Goal: Information Seeking & Learning: Learn about a topic

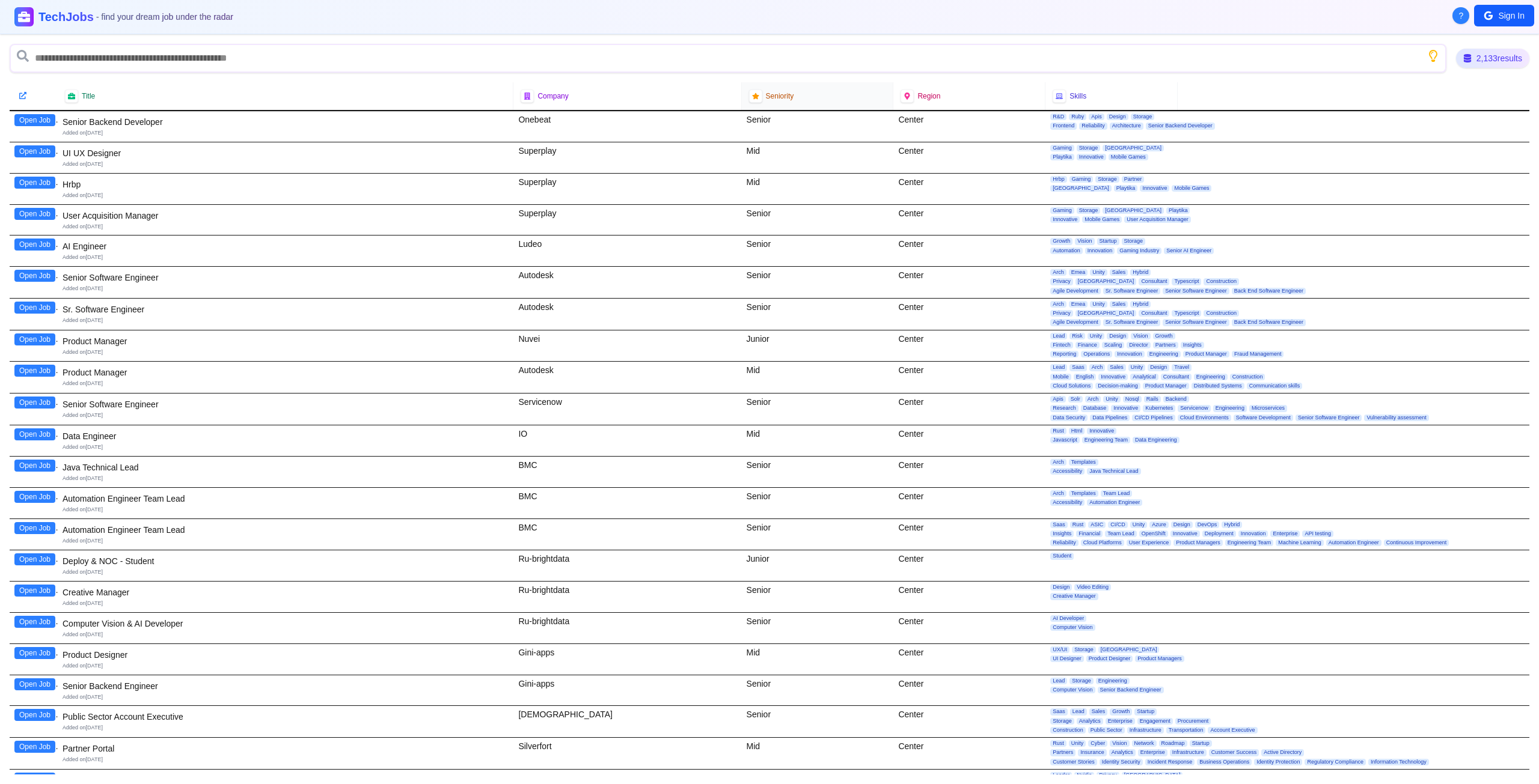
click at [766, 99] on span "Seniority" at bounding box center [780, 96] width 28 height 9
click at [755, 100] on div at bounding box center [755, 96] width 16 height 16
click at [781, 98] on span "Seniority" at bounding box center [780, 96] width 28 height 9
click at [147, 52] on input "text" at bounding box center [728, 58] width 1437 height 29
type input "********"
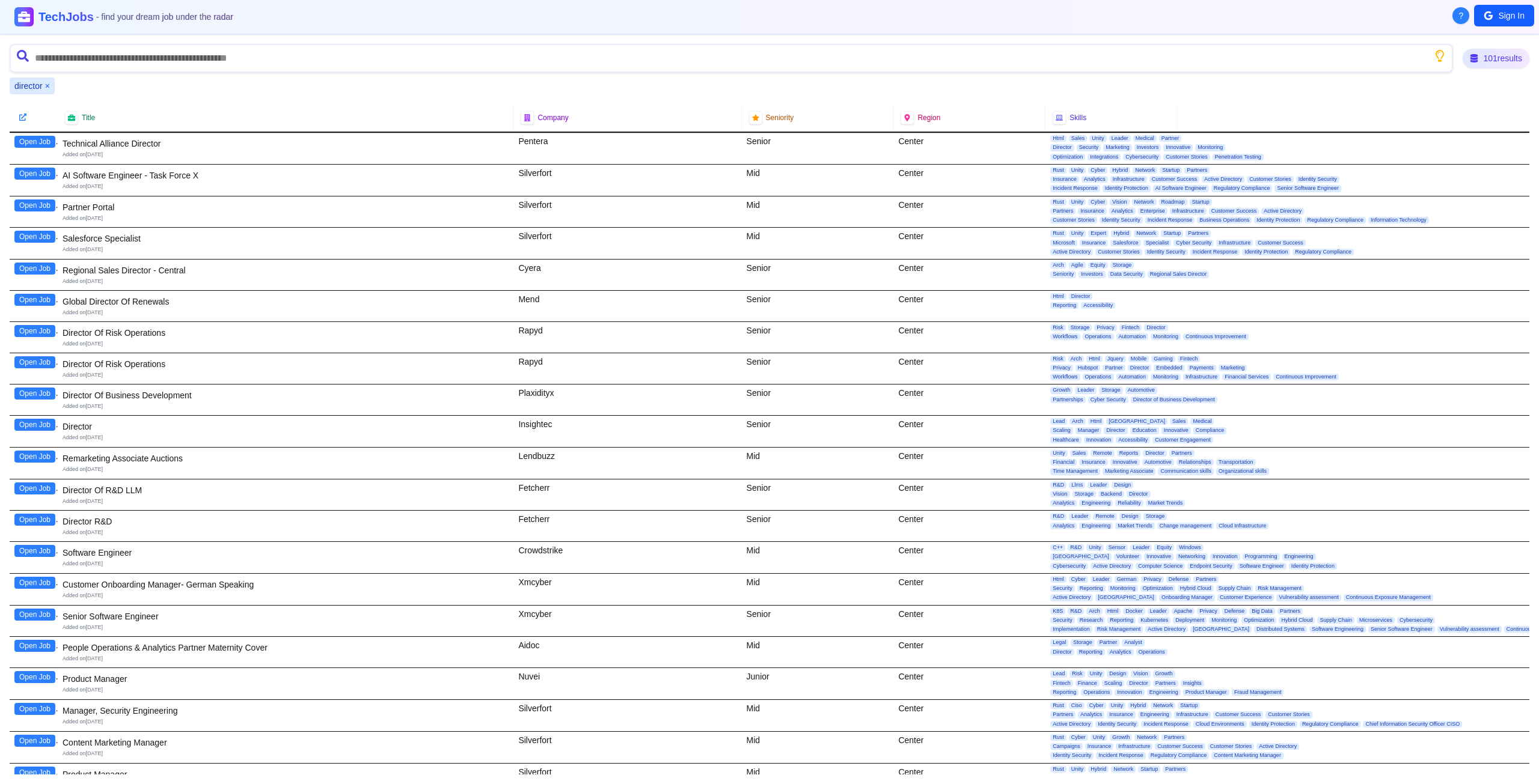
click at [22, 427] on button "Open Job" at bounding box center [35, 424] width 41 height 12
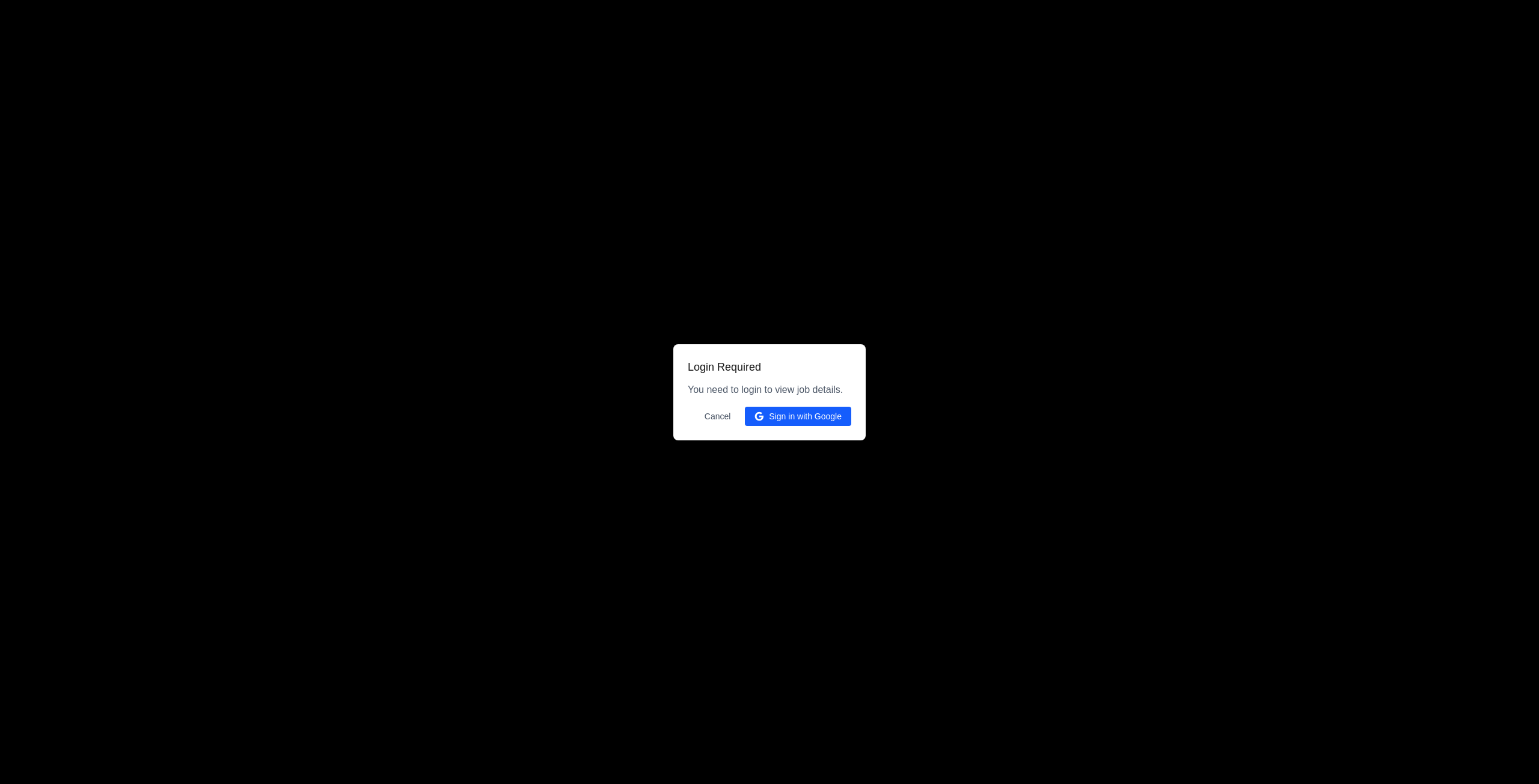
click at [788, 420] on button "Sign in with Google" at bounding box center [798, 416] width 107 height 20
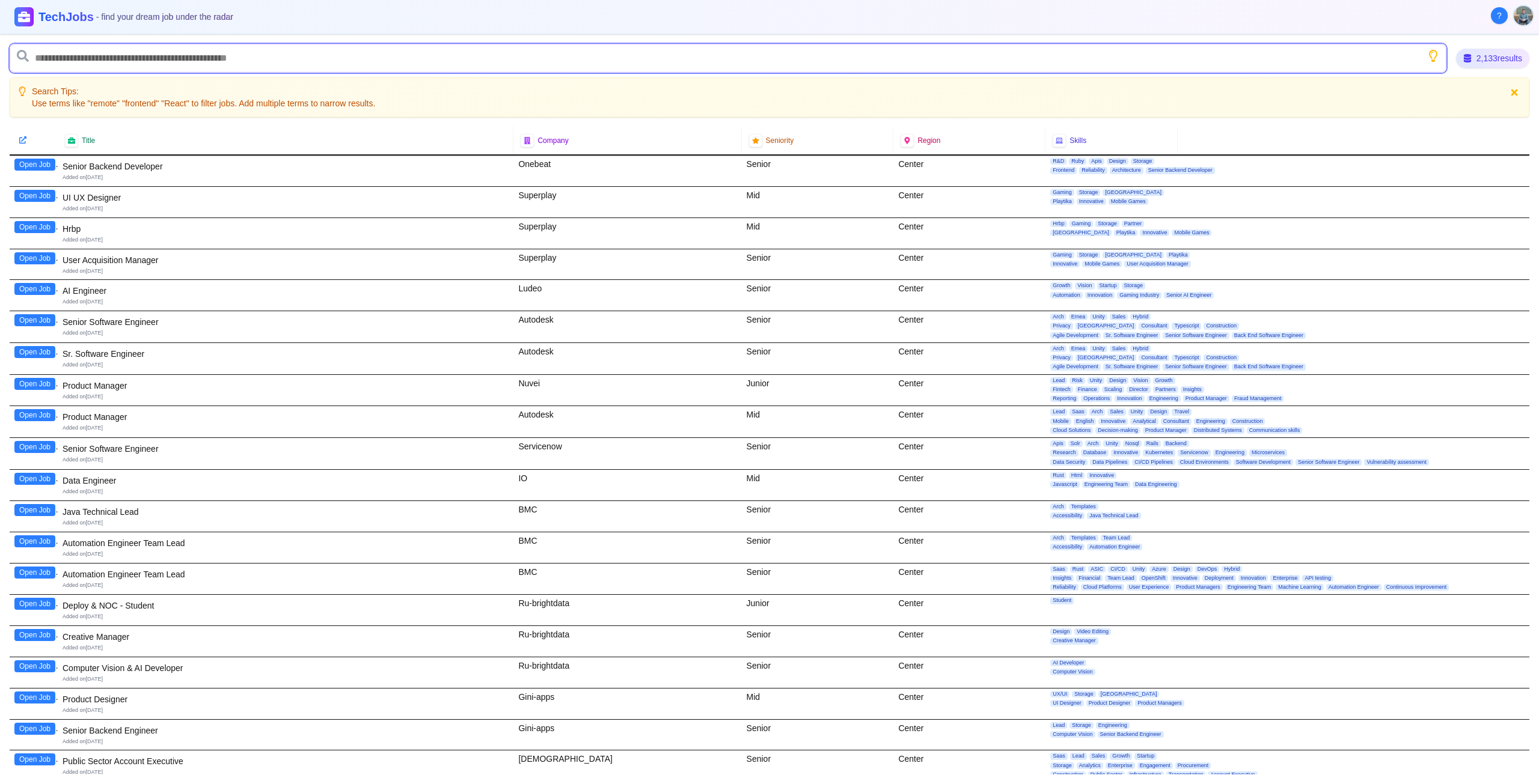
click at [185, 65] on input "text" at bounding box center [728, 58] width 1437 height 29
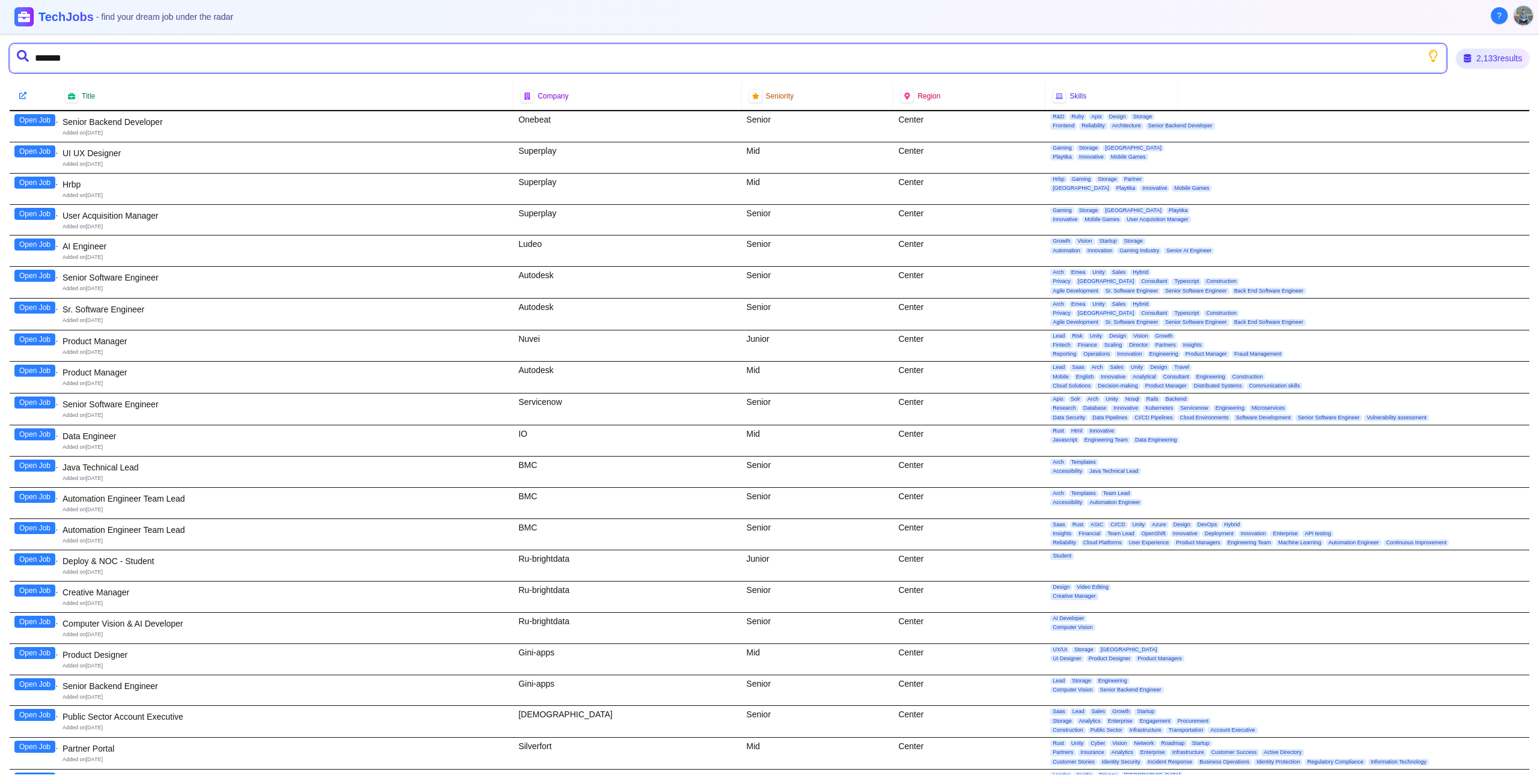
type input "********"
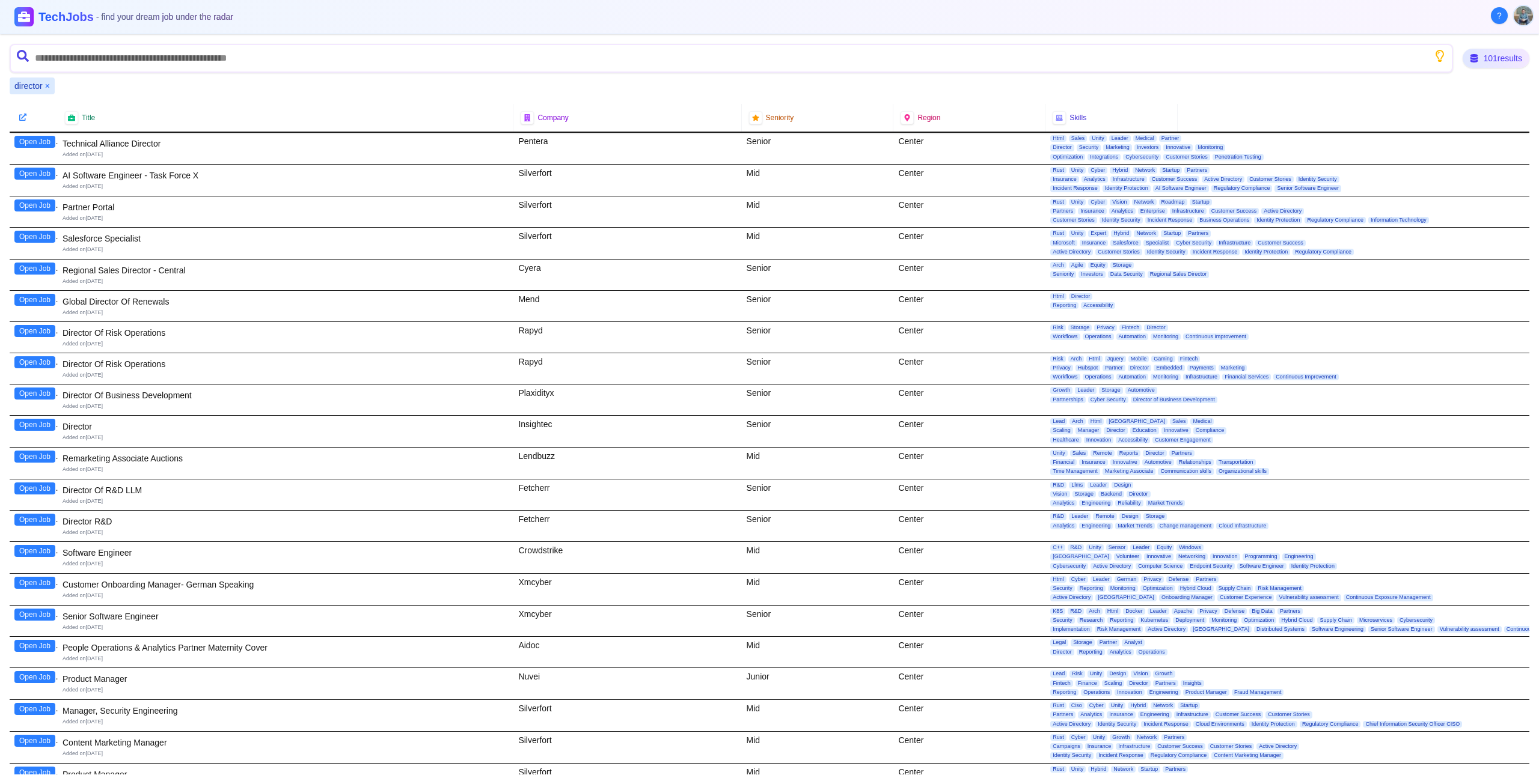
click at [22, 423] on button "Open Job" at bounding box center [35, 424] width 41 height 12
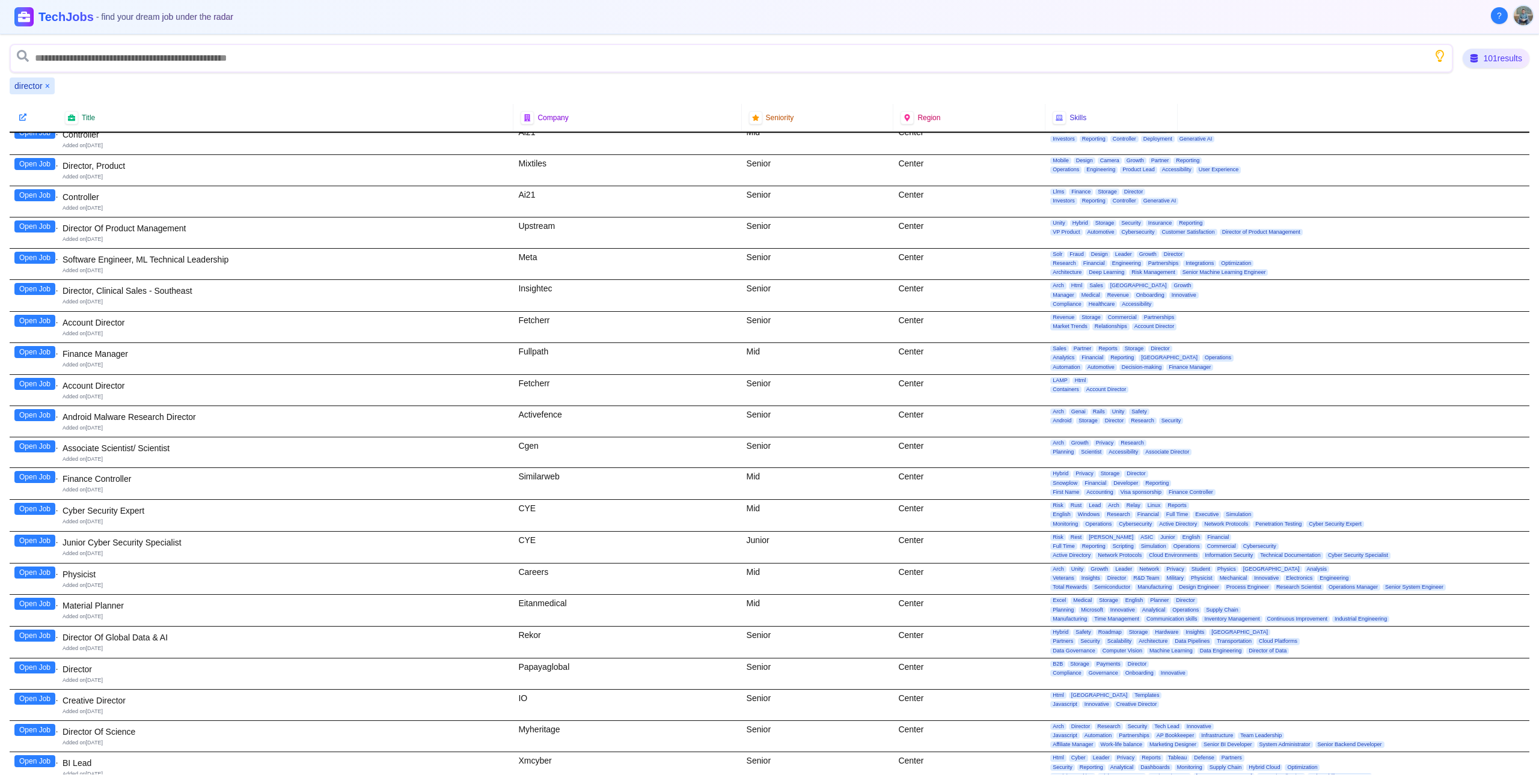
scroll to position [1142, 0]
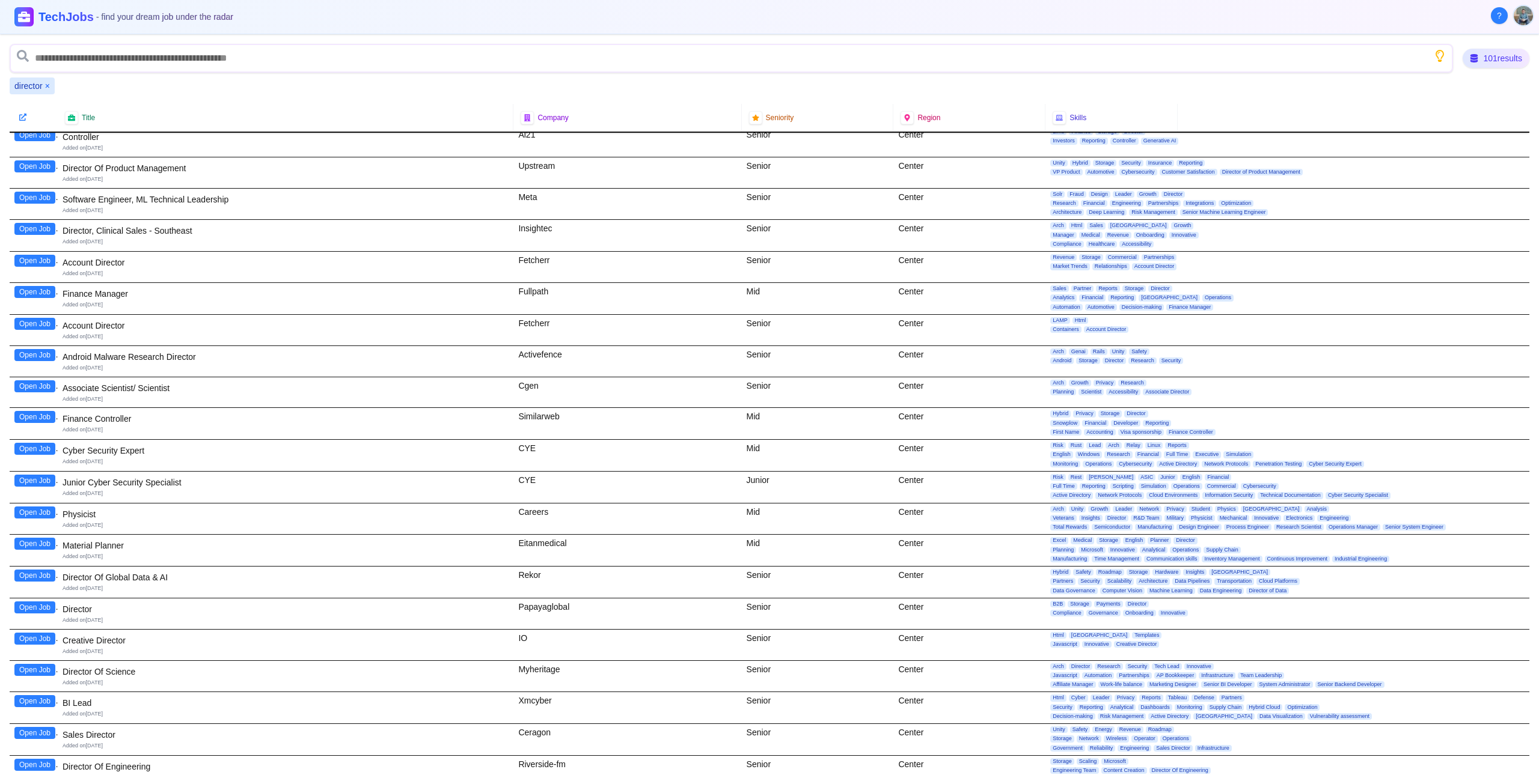
click at [35, 611] on button "Open Job" at bounding box center [35, 607] width 41 height 12
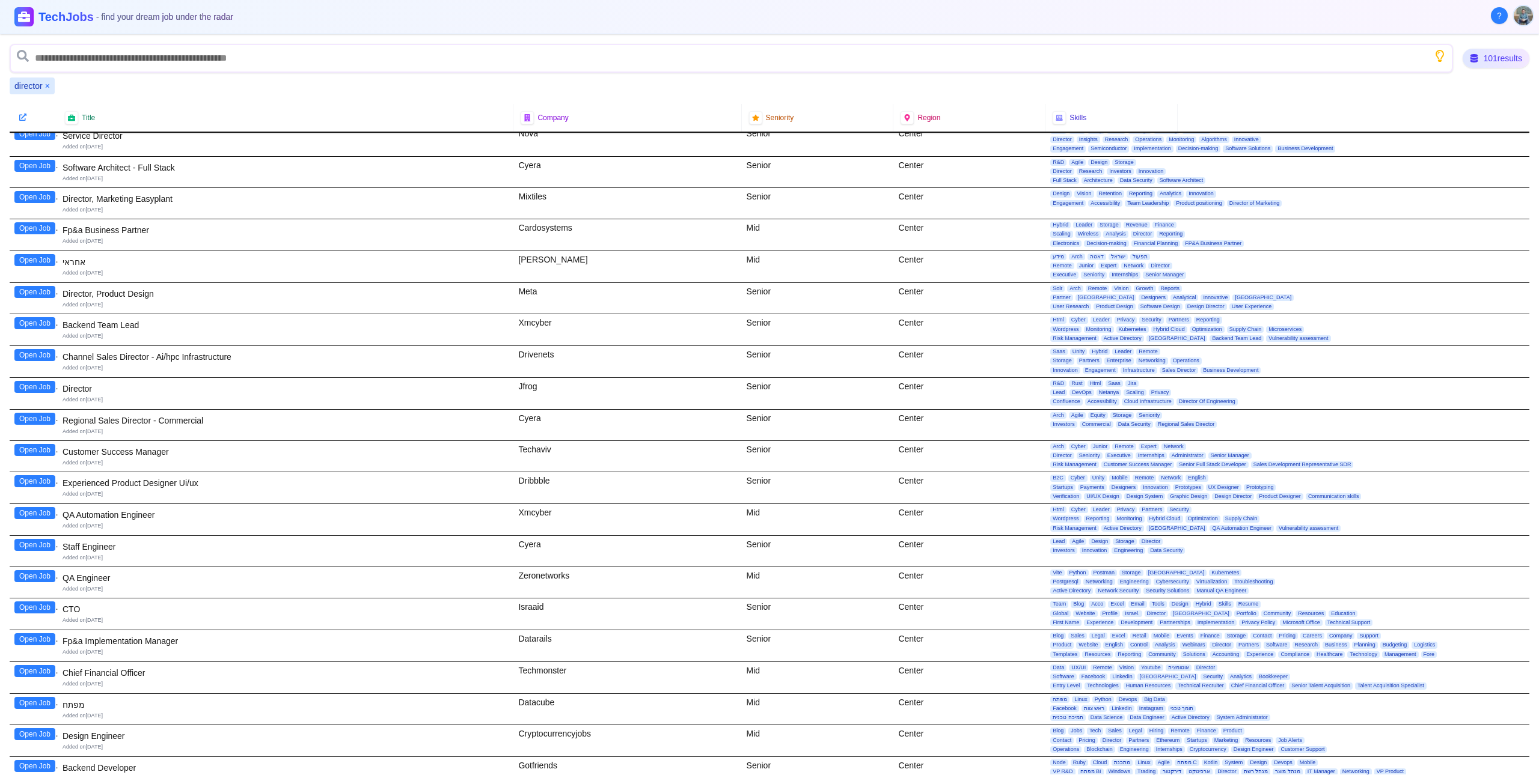
scroll to position [2272, 0]
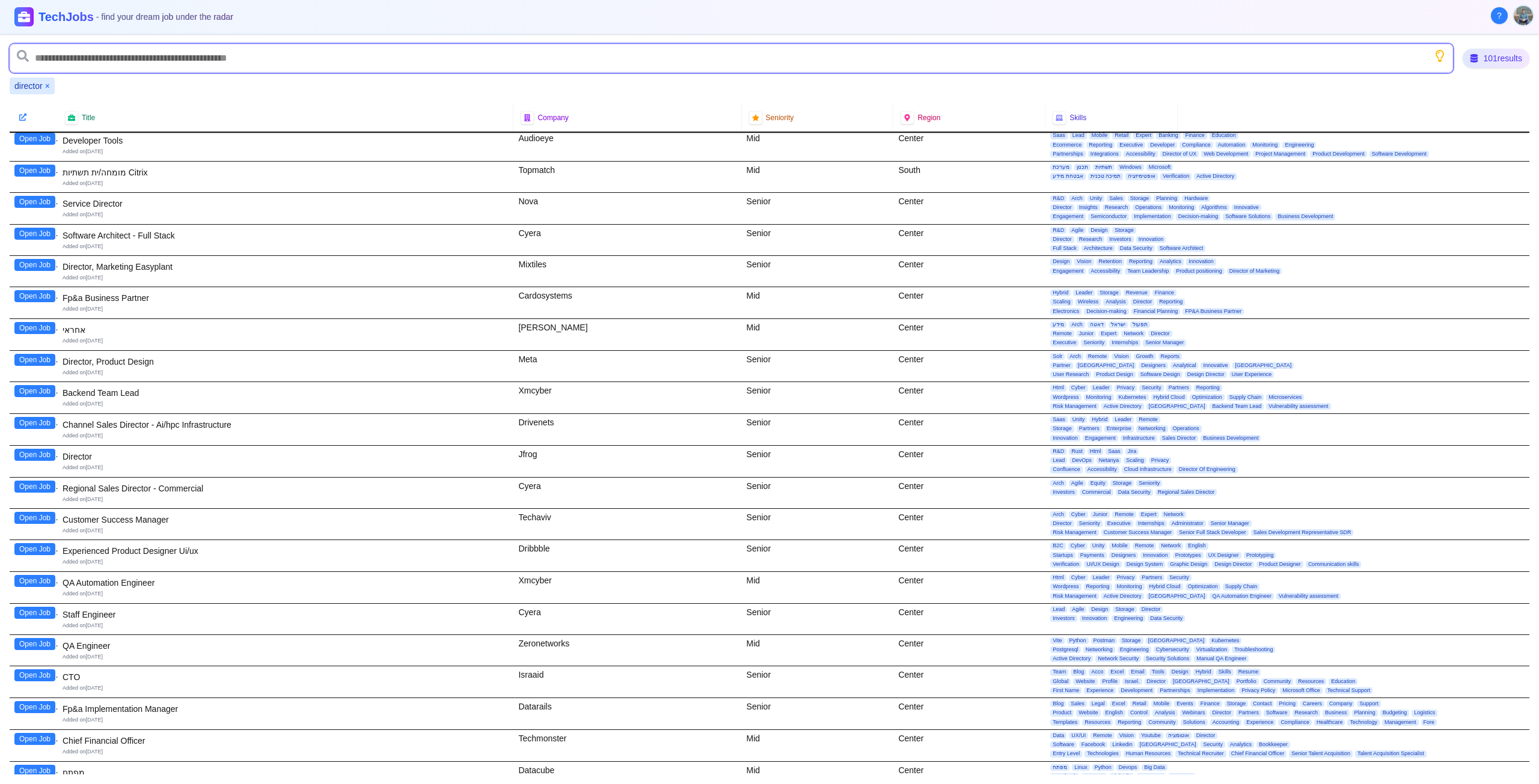
click at [114, 54] on input "text" at bounding box center [731, 58] width 1443 height 29
type input "****"
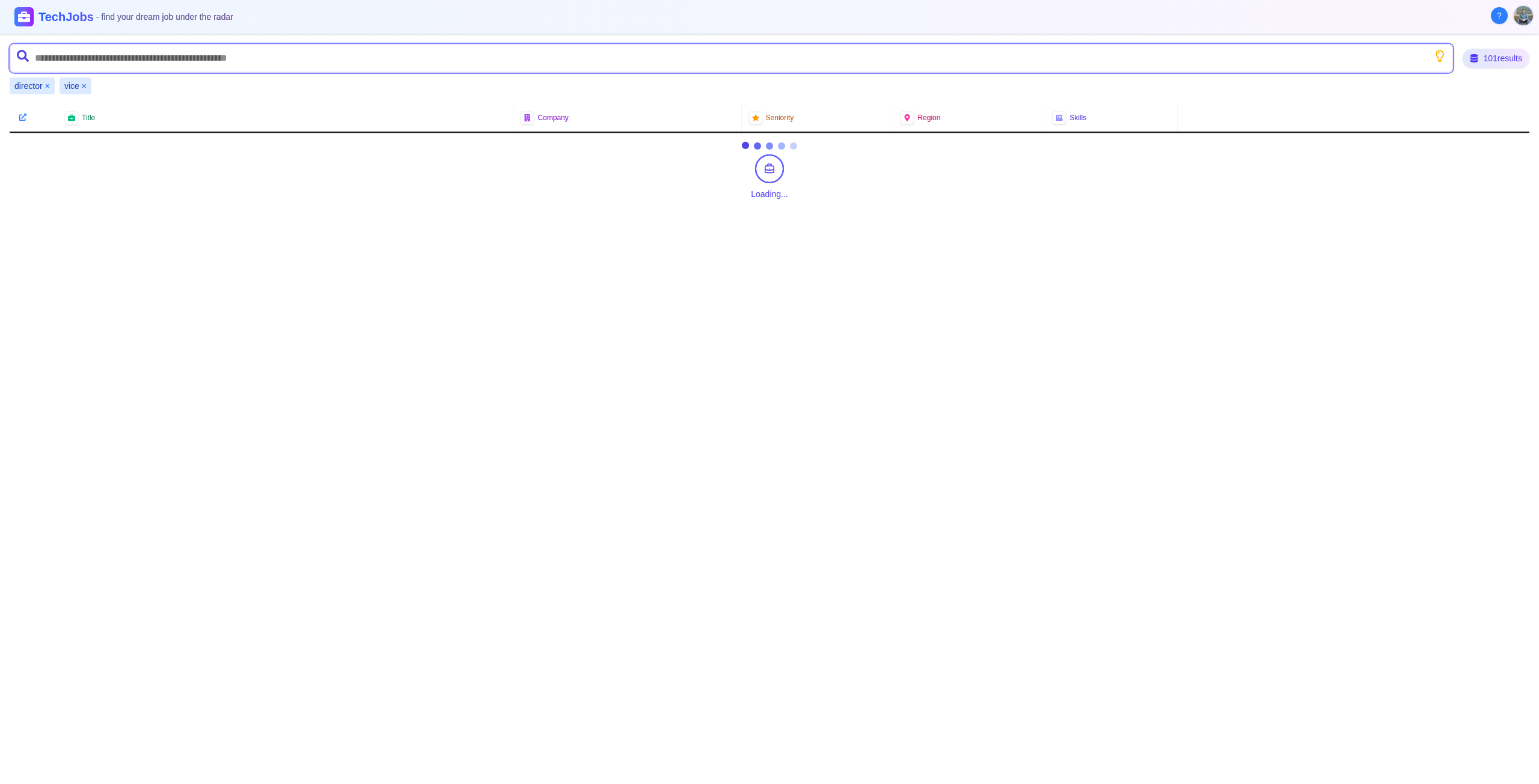
scroll to position [0, 0]
type input "*"
click at [81, 90] on button "×" at bounding box center [83, 85] width 5 height 12
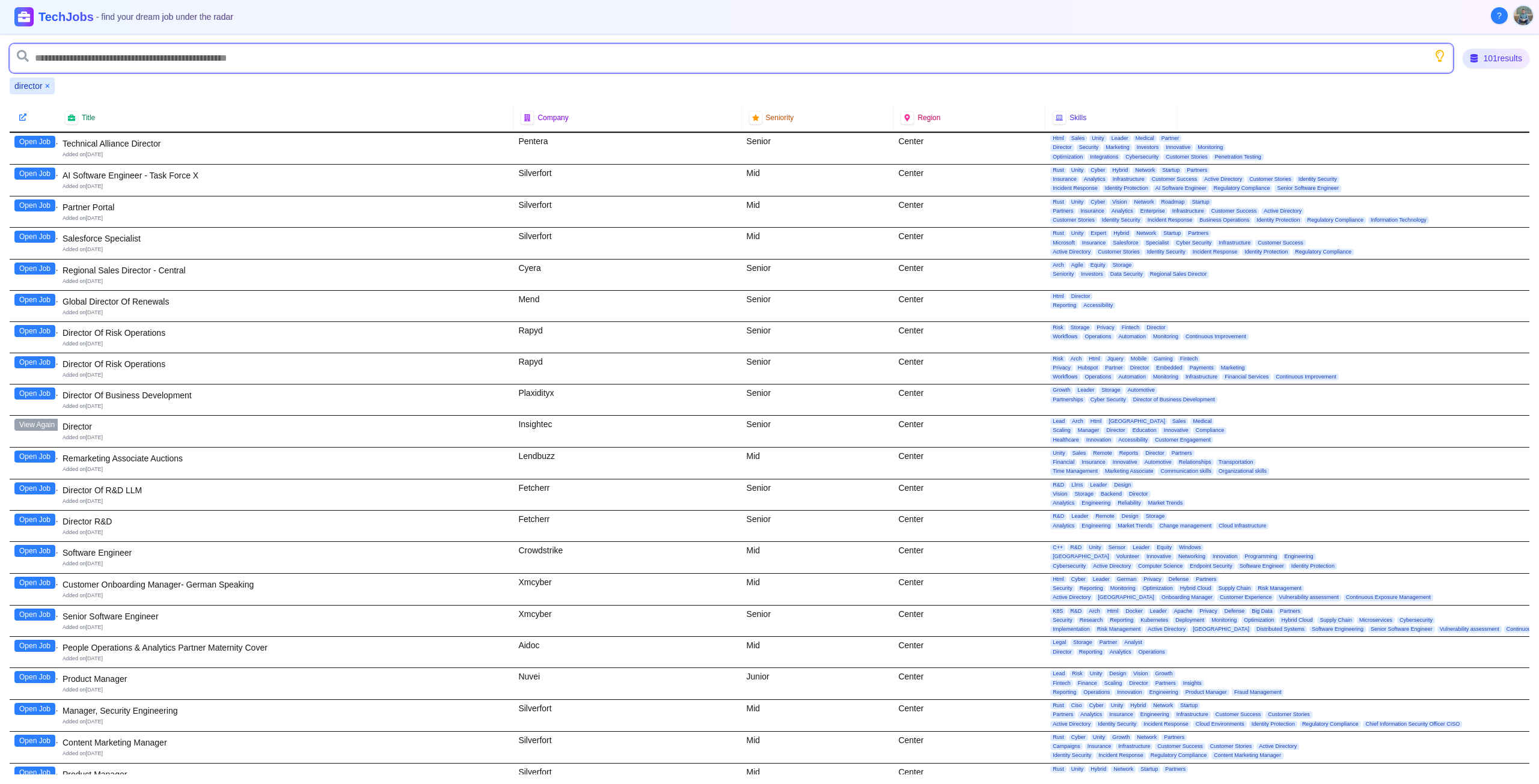
click at [73, 58] on input "text" at bounding box center [731, 58] width 1443 height 29
type input "**"
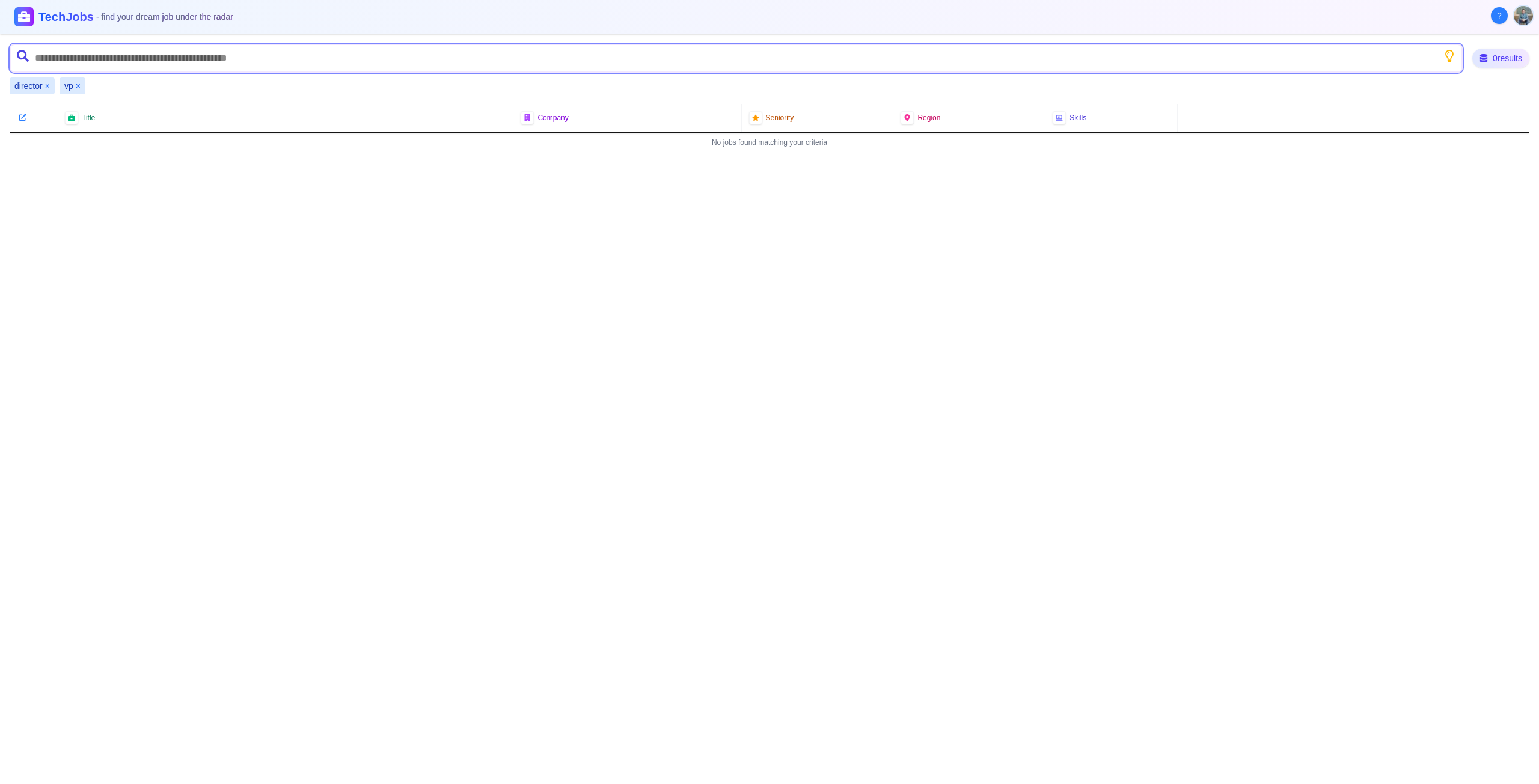
click at [77, 54] on input "text" at bounding box center [735, 58] width 1453 height 29
click at [79, 84] on button "×" at bounding box center [78, 85] width 5 height 12
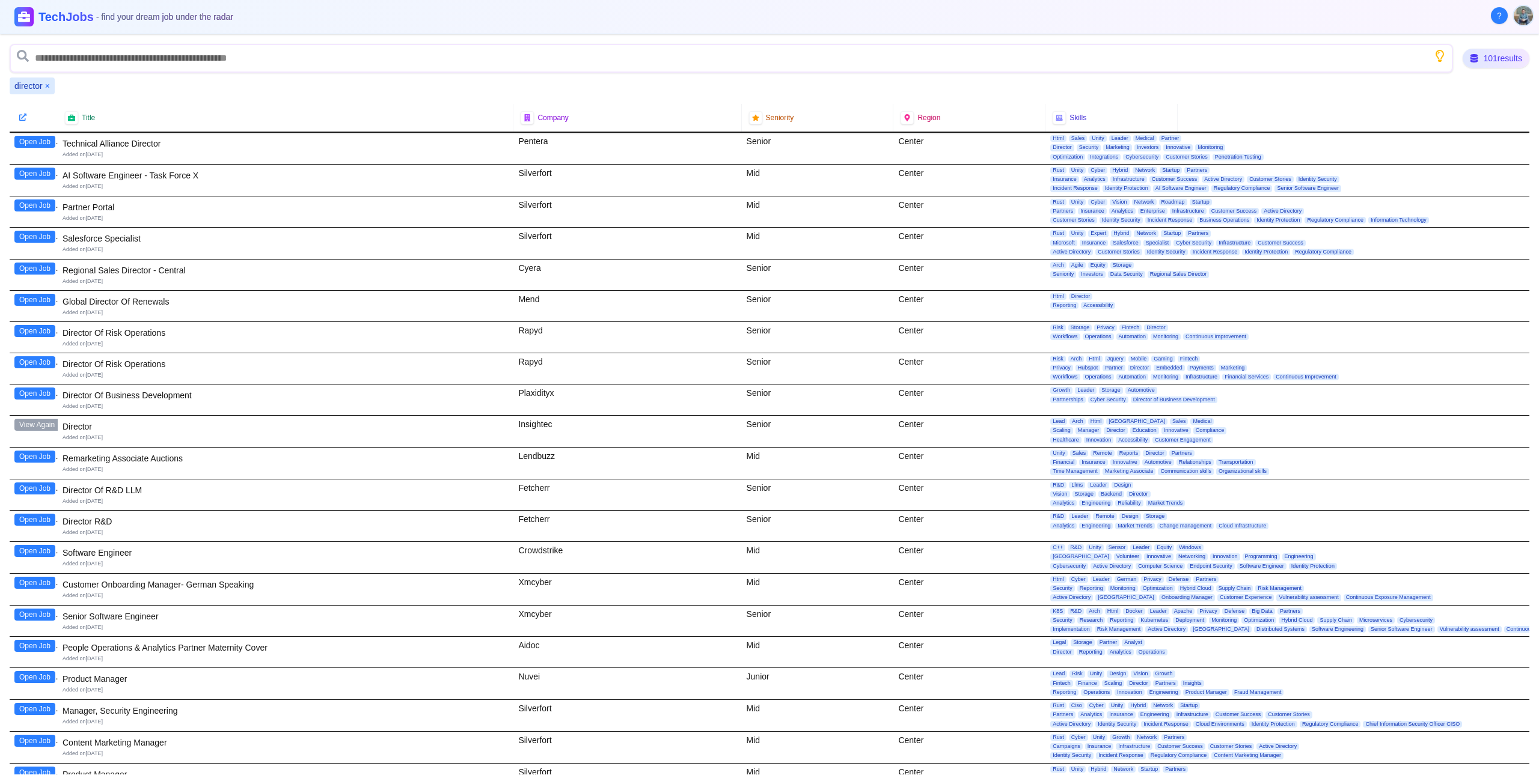
click at [1153, 327] on span "Director" at bounding box center [1156, 328] width 24 height 7
click at [1058, 119] on div at bounding box center [1058, 117] width 14 height 14
click at [1055, 119] on icon at bounding box center [1058, 117] width 8 height 7
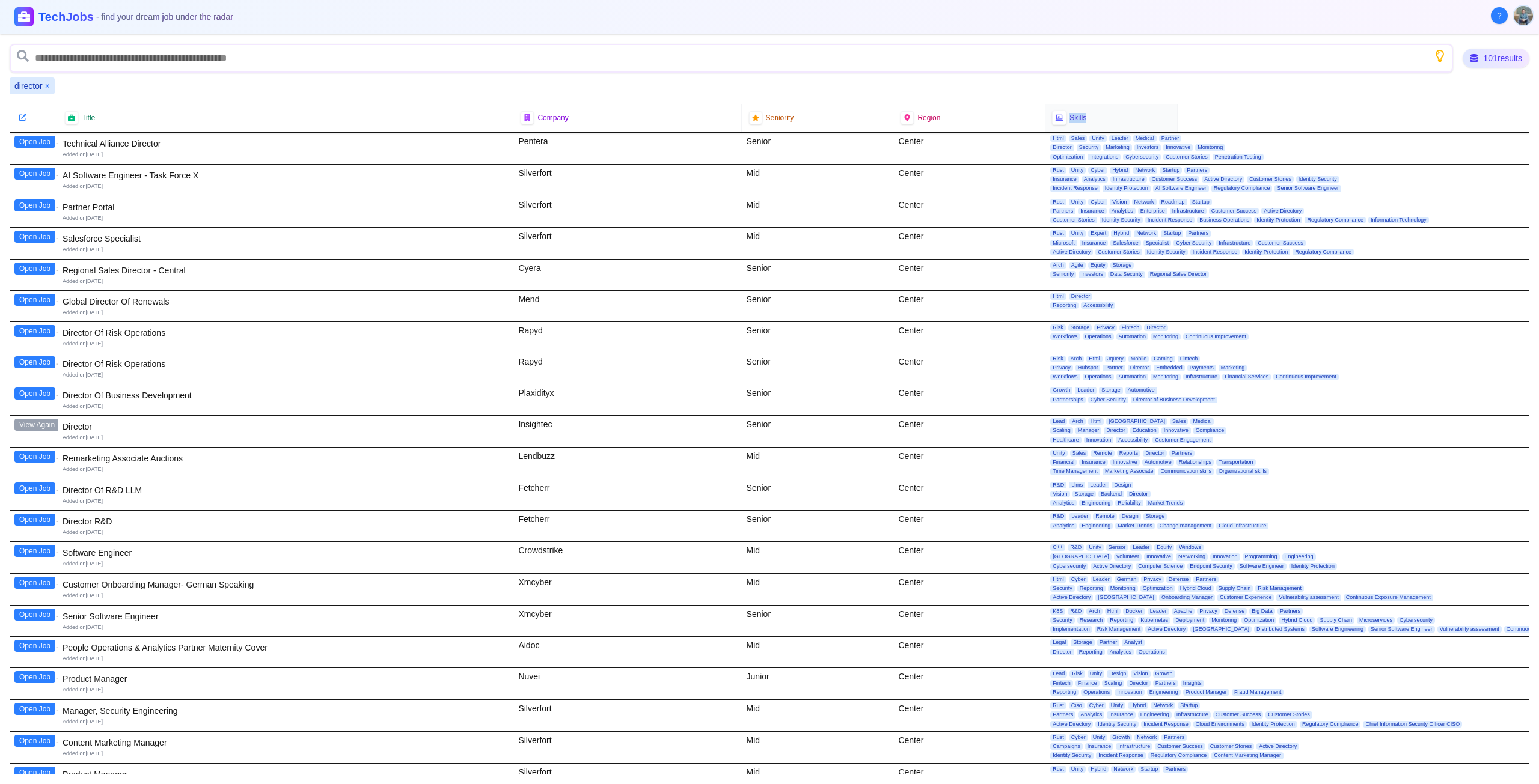
click at [1055, 119] on icon at bounding box center [1058, 118] width 7 height 7
click at [1070, 116] on span "Skills" at bounding box center [1078, 118] width 17 height 9
click at [1475, 61] on div "101 results" at bounding box center [1496, 58] width 69 height 21
click at [93, 67] on input "text" at bounding box center [731, 58] width 1443 height 29
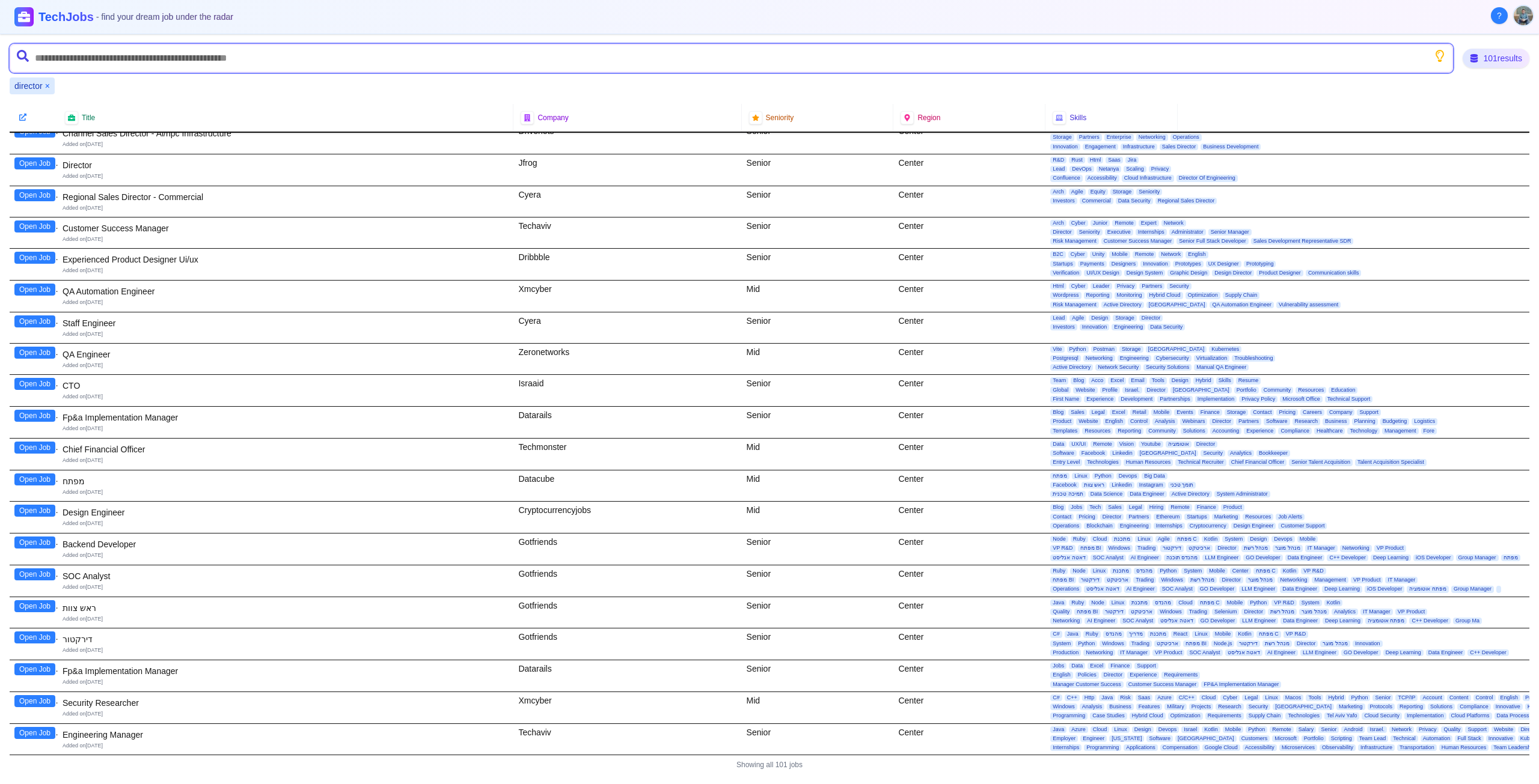
scroll to position [2573, 0]
